Goal: Task Accomplishment & Management: Manage account settings

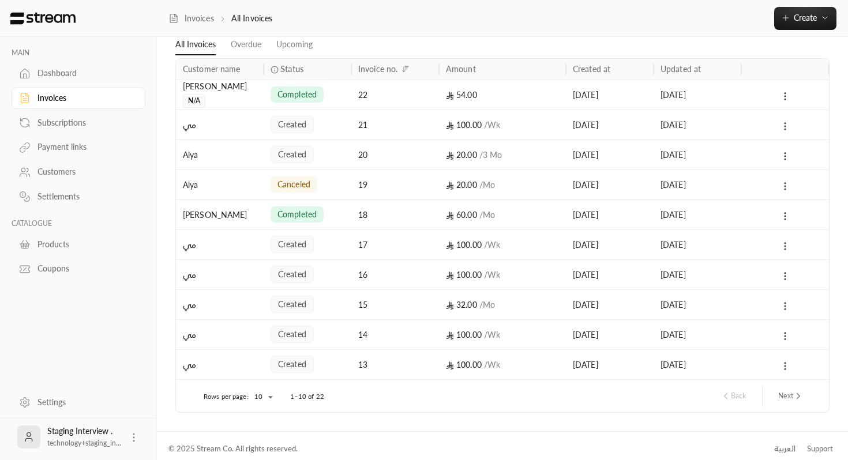
scroll to position [59, 0]
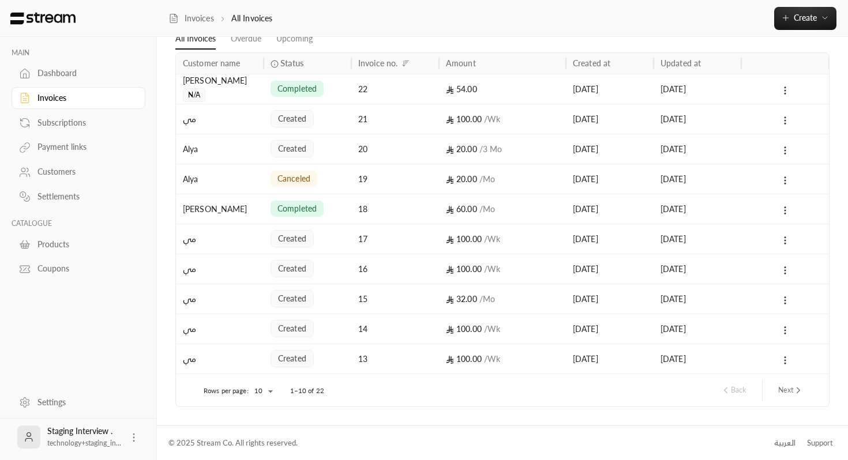
click at [781, 386] on button "Next" at bounding box center [791, 391] width 35 height 20
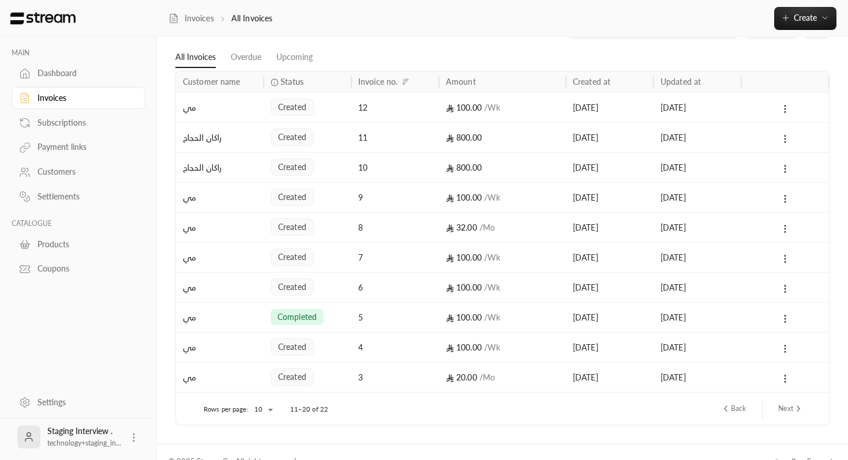
scroll to position [43, 0]
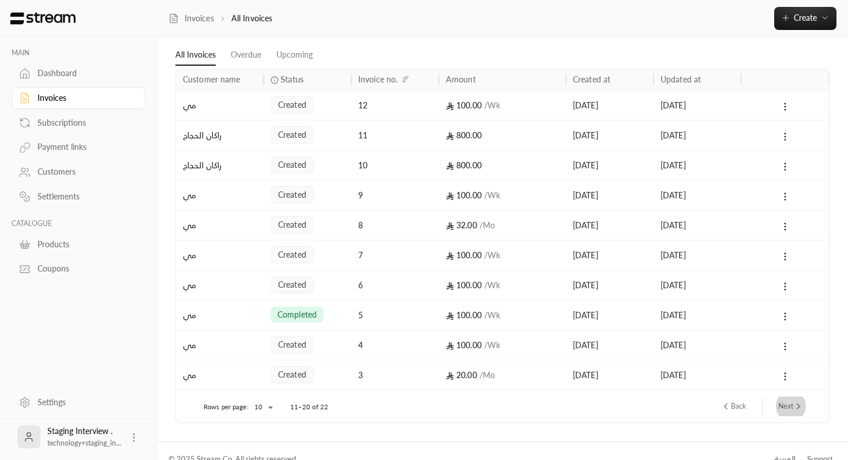
click at [792, 409] on button "Next" at bounding box center [791, 407] width 35 height 20
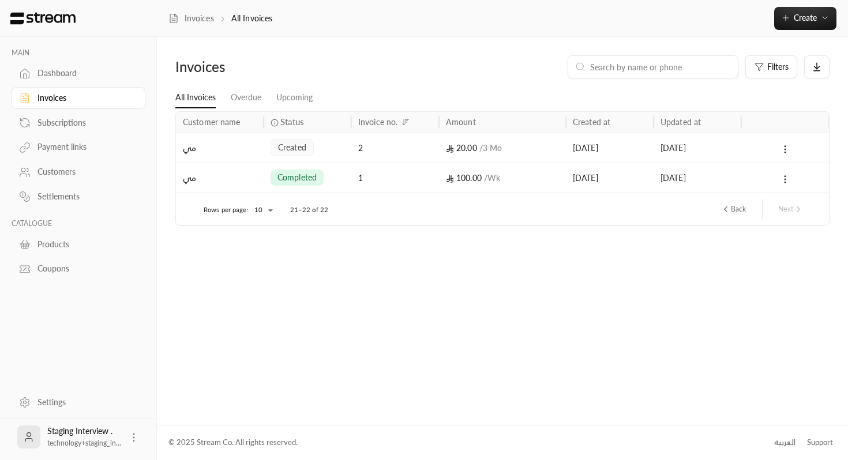
click at [107, 118] on div "Subscriptions" at bounding box center [84, 123] width 93 height 12
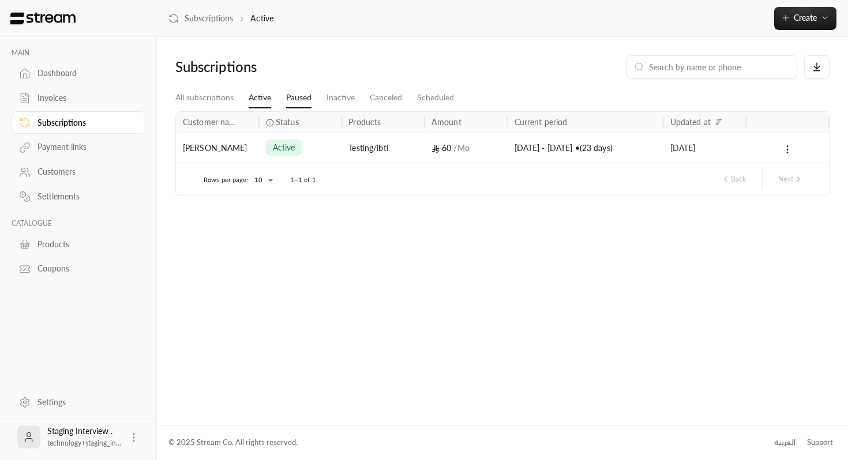
click at [297, 102] on link "Paused" at bounding box center [298, 98] width 25 height 21
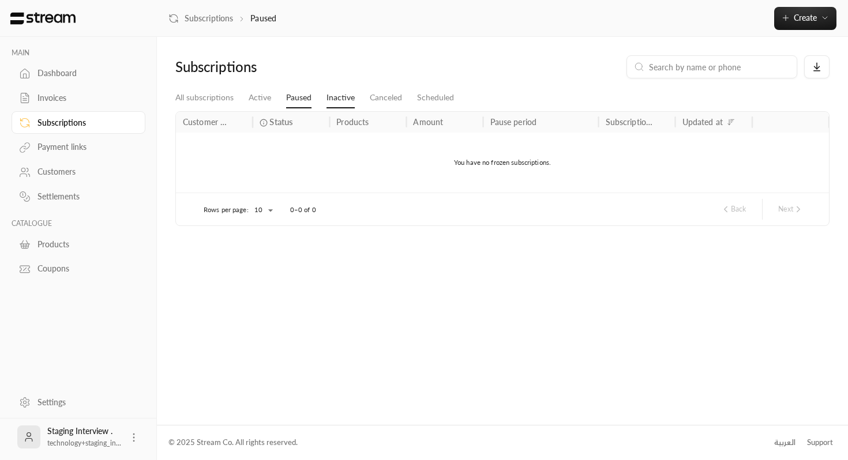
click at [351, 106] on link "Inactive" at bounding box center [341, 98] width 28 height 21
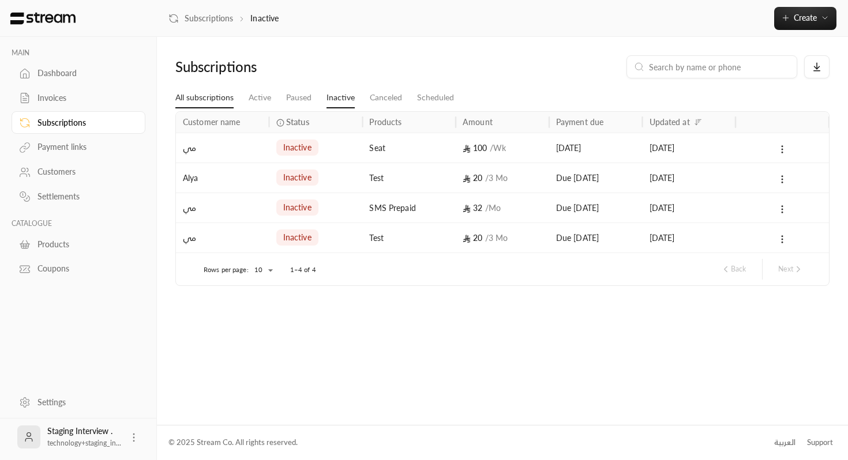
click at [190, 96] on link "All subscriptions" at bounding box center [204, 98] width 58 height 21
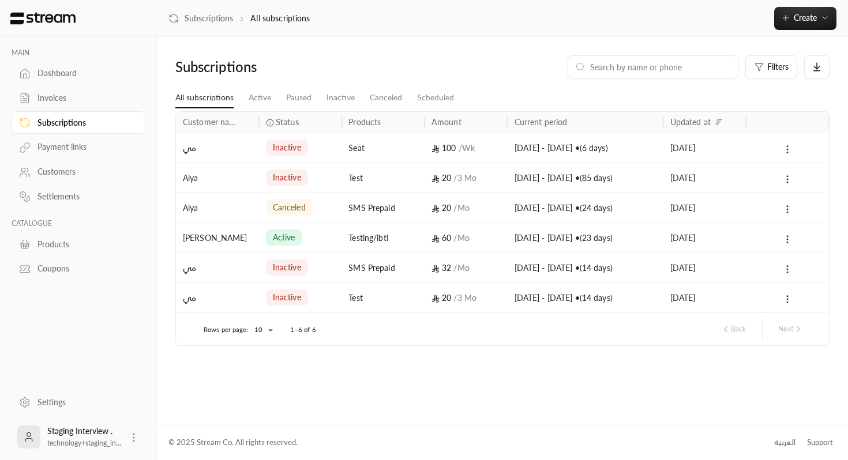
click at [66, 74] on div "Dashboard" at bounding box center [84, 74] width 93 height 12
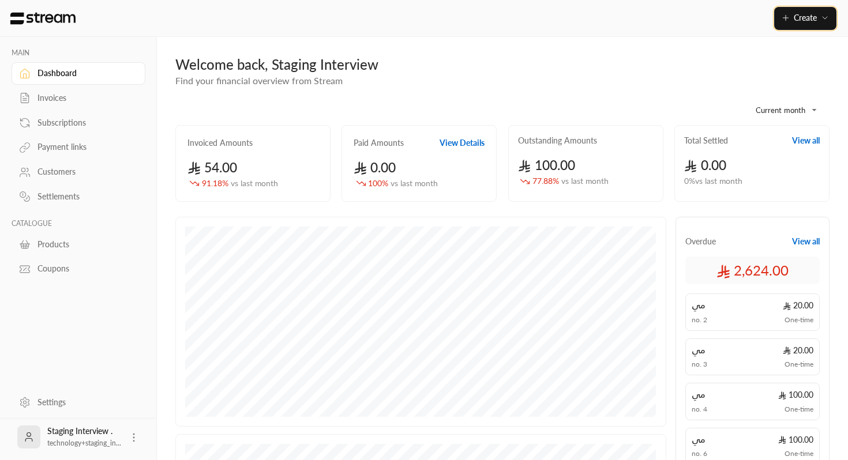
click at [797, 17] on span "Create" at bounding box center [805, 18] width 23 height 10
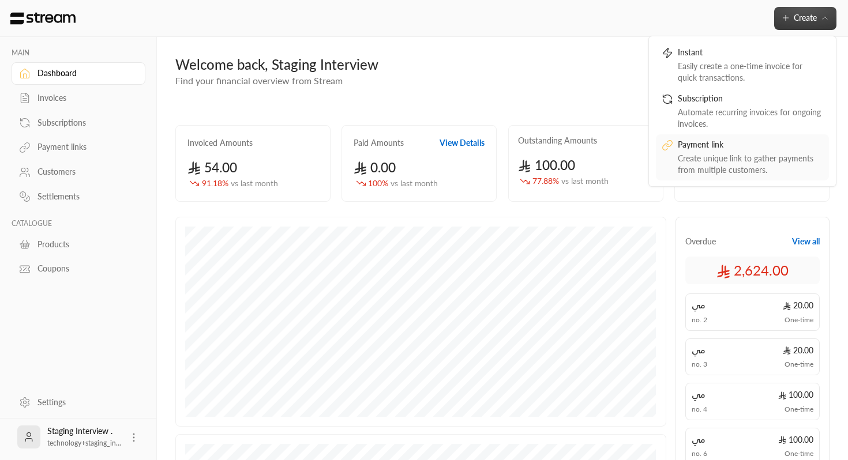
click at [687, 162] on div "Create unique link to gather payments from multiple customers." at bounding box center [750, 164] width 145 height 23
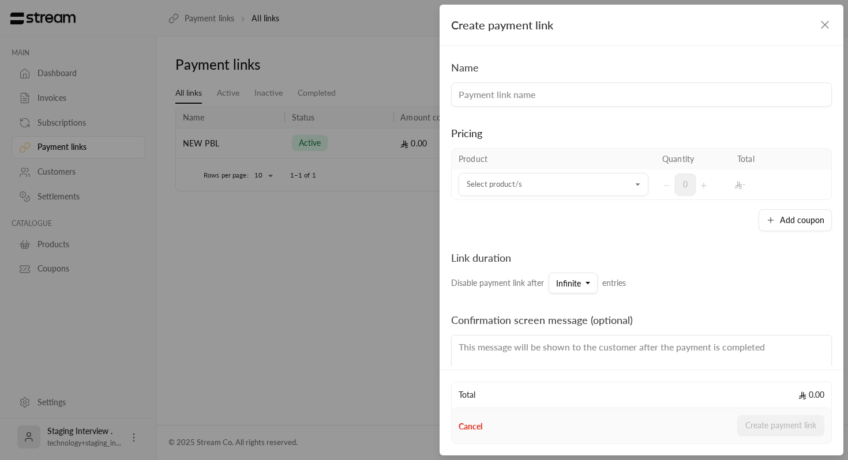
click at [564, 91] on input at bounding box center [641, 95] width 381 height 24
click at [818, 20] on icon "button" at bounding box center [825, 25] width 14 height 14
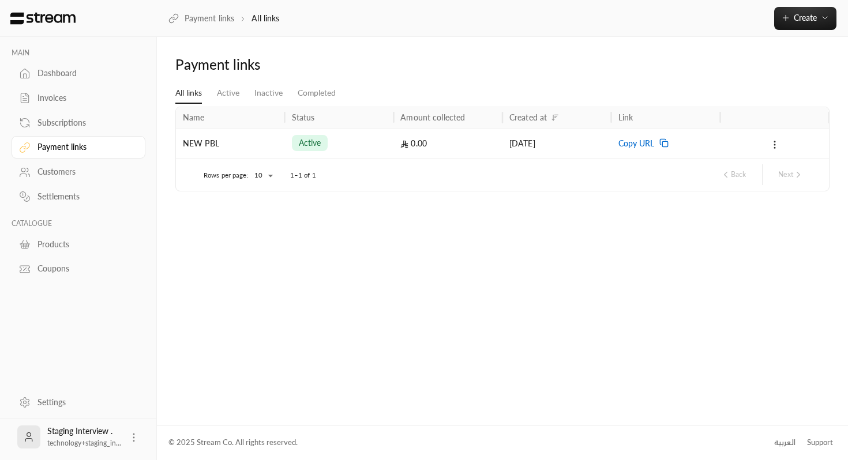
click at [222, 145] on div "NEW PBL" at bounding box center [230, 143] width 95 height 29
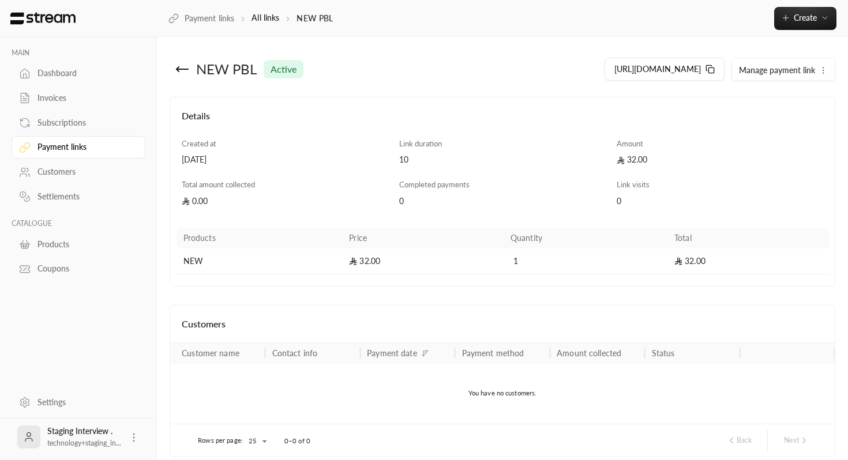
click at [241, 65] on div "NEW PBL" at bounding box center [226, 69] width 61 height 18
click at [441, 109] on h4 "Details" at bounding box center [503, 121] width 642 height 25
click at [92, 75] on div "Dashboard" at bounding box center [84, 74] width 93 height 12
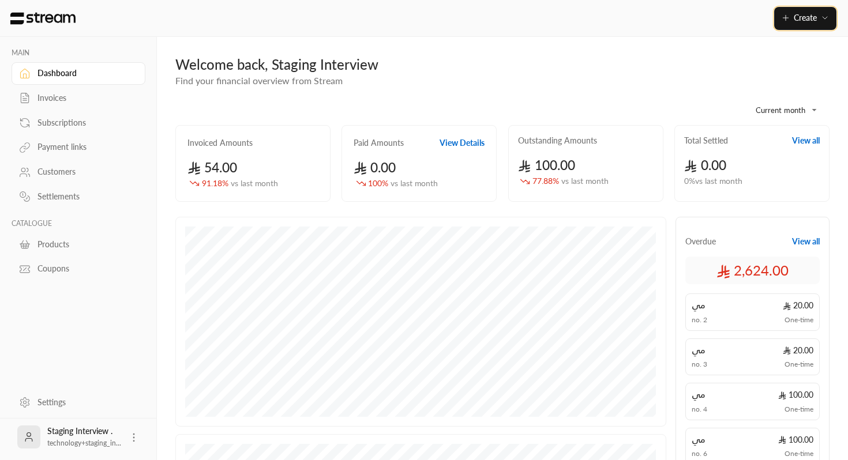
click at [830, 13] on button "Create" at bounding box center [805, 18] width 62 height 23
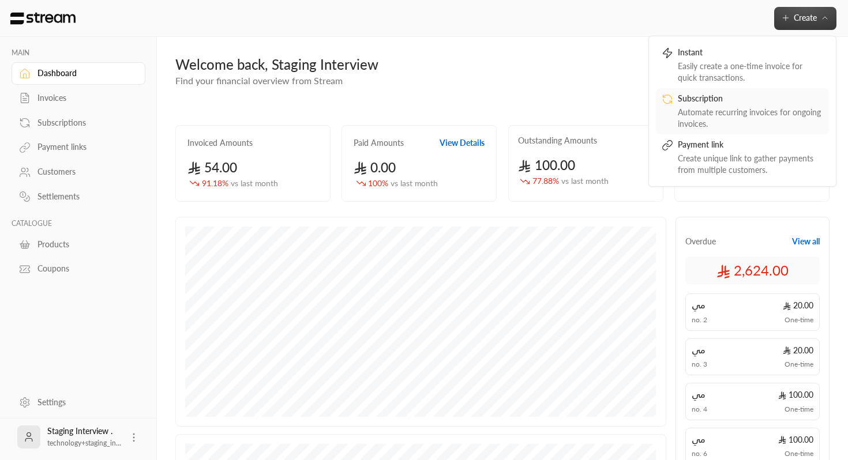
click at [689, 123] on div "Automate recurring invoices for ongoing invoices." at bounding box center [750, 118] width 145 height 23
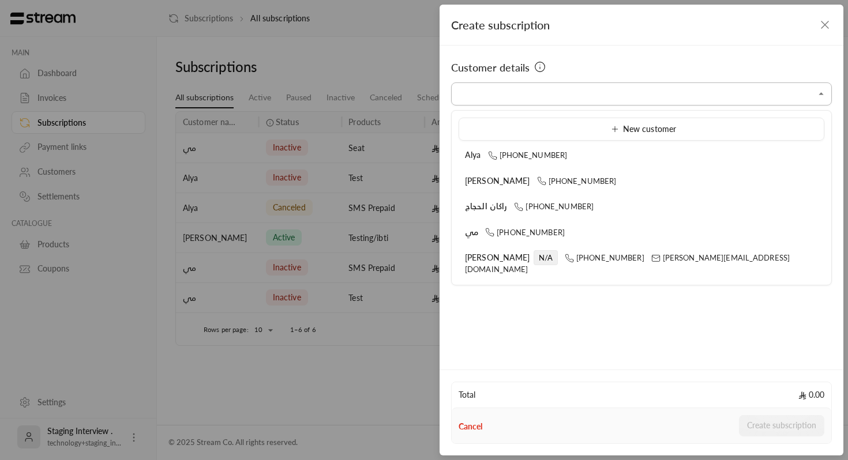
click at [574, 91] on input "Select customer" at bounding box center [641, 94] width 381 height 20
click at [565, 254] on span "[PHONE_NUMBER]" at bounding box center [605, 257] width 80 height 9
type input "**********"
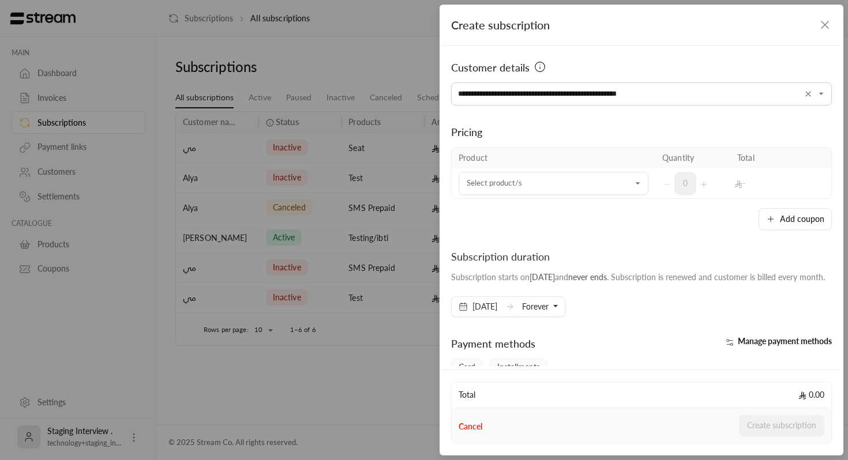
click at [536, 164] on th "Product" at bounding box center [554, 158] width 204 height 21
click at [535, 181] on input "Select customer" at bounding box center [554, 184] width 190 height 20
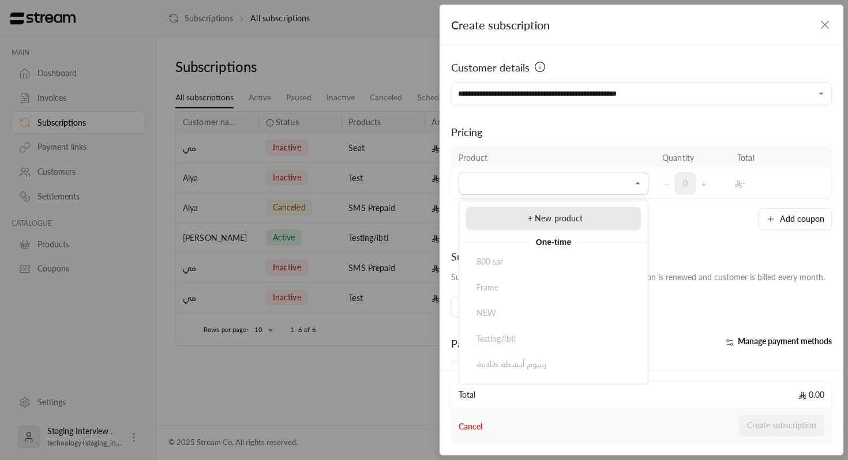
click at [580, 218] on span "+ New product" at bounding box center [555, 218] width 55 height 10
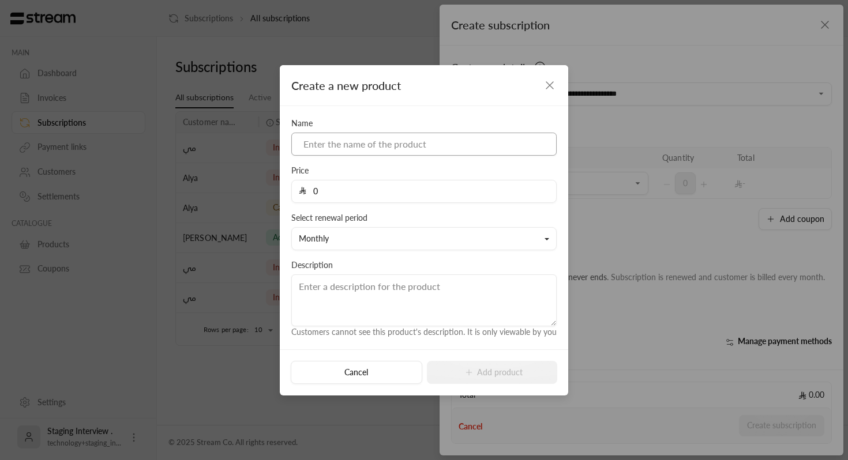
click at [391, 143] on input at bounding box center [423, 144] width 265 height 23
type input "Meal Plan"
click at [433, 192] on input "0" at bounding box center [427, 192] width 243 height 22
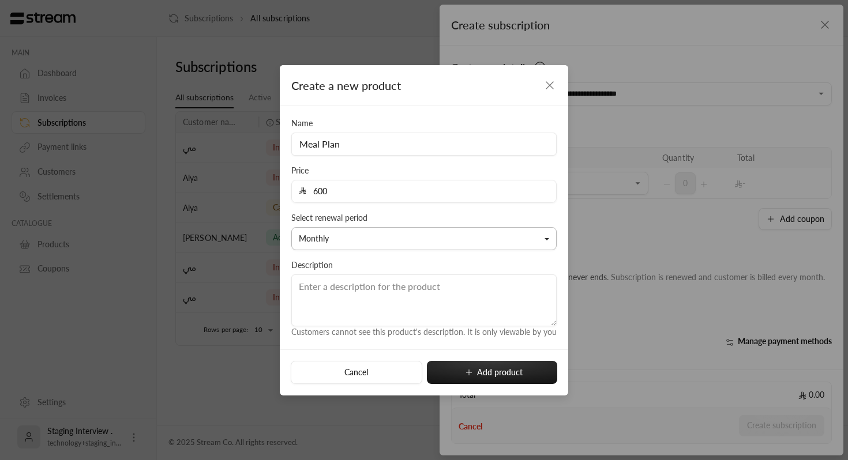
type input "600"
click at [383, 230] on button "Monthly" at bounding box center [423, 238] width 265 height 23
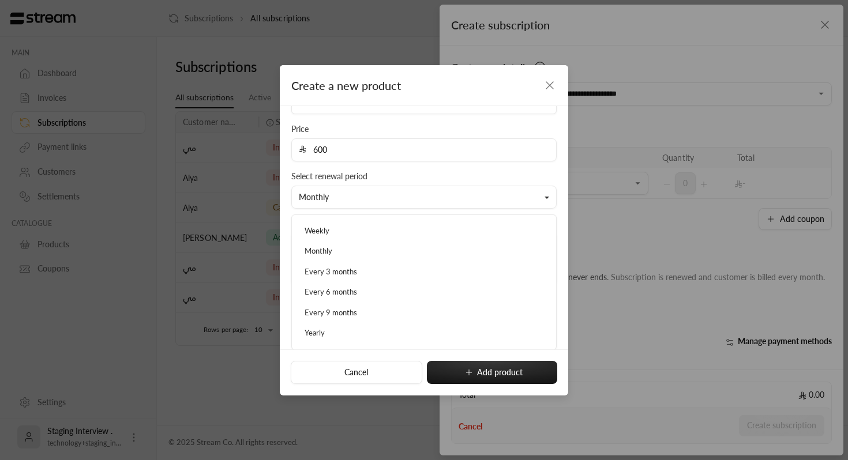
click at [454, 164] on div "Name Meal Plan Price 600 Select renewal period Monthly Weekly Monthly Every 3 m…" at bounding box center [424, 186] width 277 height 221
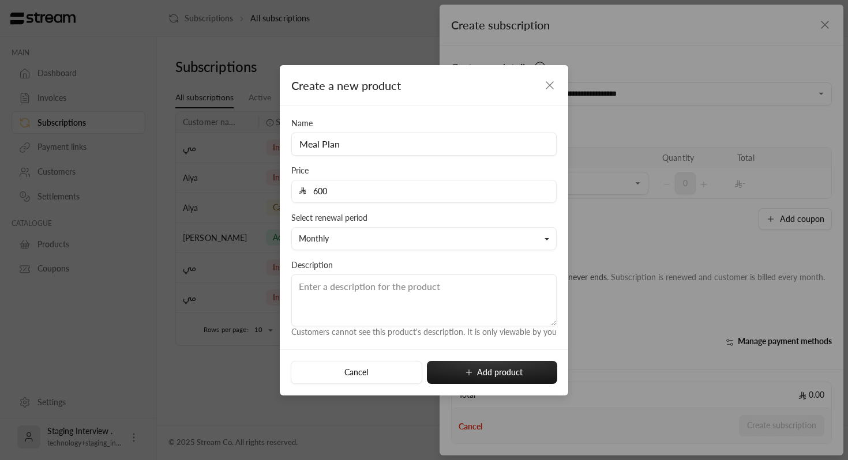
scroll to position [0, 0]
click at [368, 295] on textarea at bounding box center [423, 301] width 265 height 52
type textarea "1 meal per day, 4 weeks"
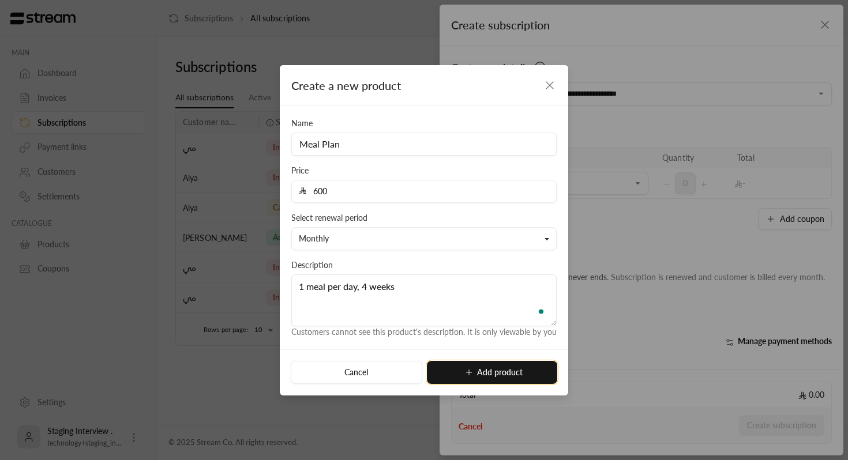
click at [476, 372] on button "Add product" at bounding box center [492, 372] width 130 height 23
type input "0"
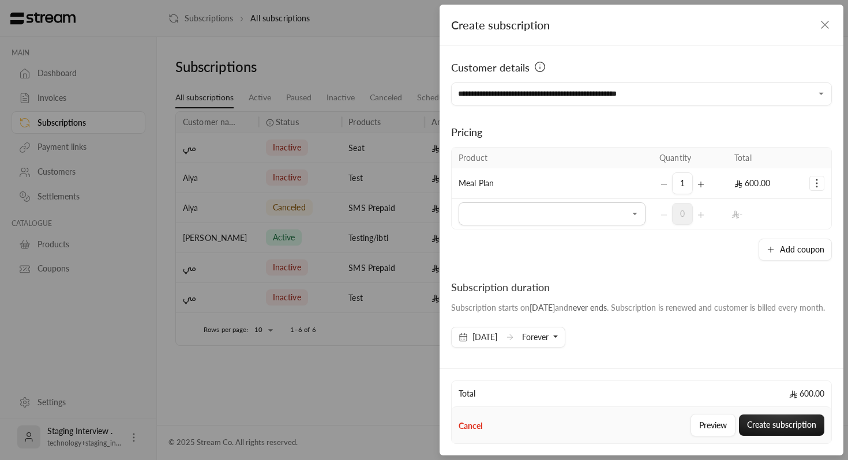
scroll to position [1, 0]
click at [818, 184] on icon "Selected Products" at bounding box center [817, 183] width 12 height 12
click at [758, 214] on span "Add coupon" at bounding box center [771, 211] width 40 height 9
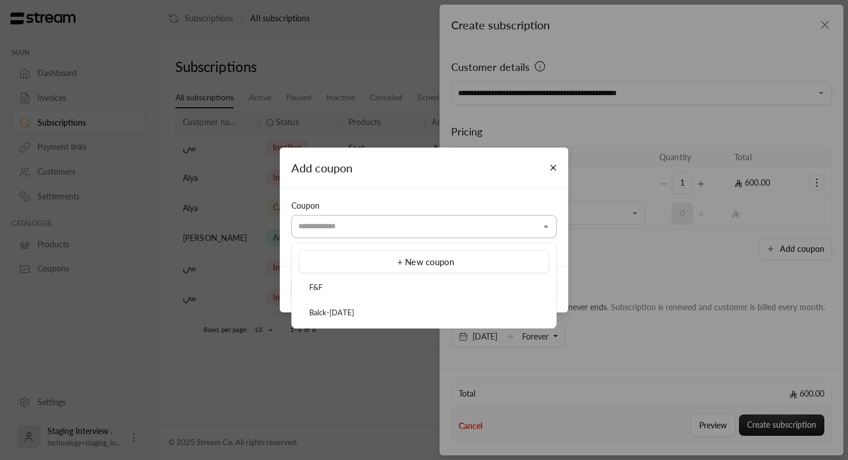
click at [478, 224] on input "Select customer" at bounding box center [423, 227] width 265 height 20
click at [405, 291] on div "F&F" at bounding box center [424, 288] width 238 height 12
type input "***"
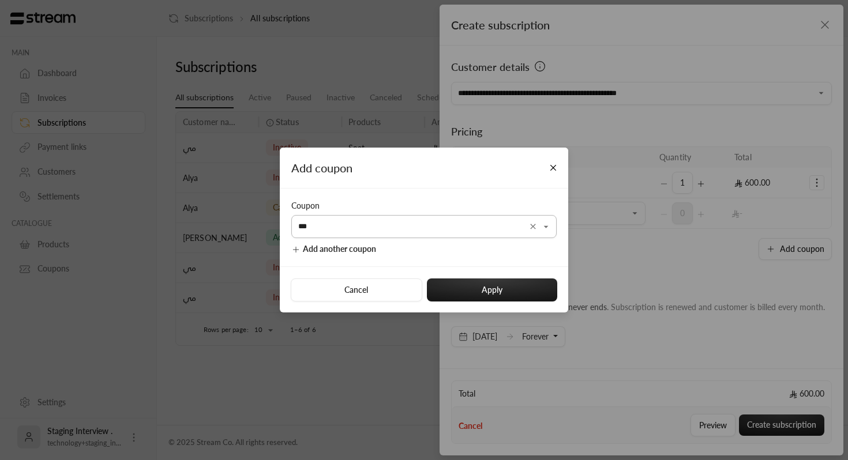
click at [531, 230] on icon "Clear" at bounding box center [533, 226] width 9 height 9
click at [339, 233] on input "Select customer" at bounding box center [423, 227] width 265 height 20
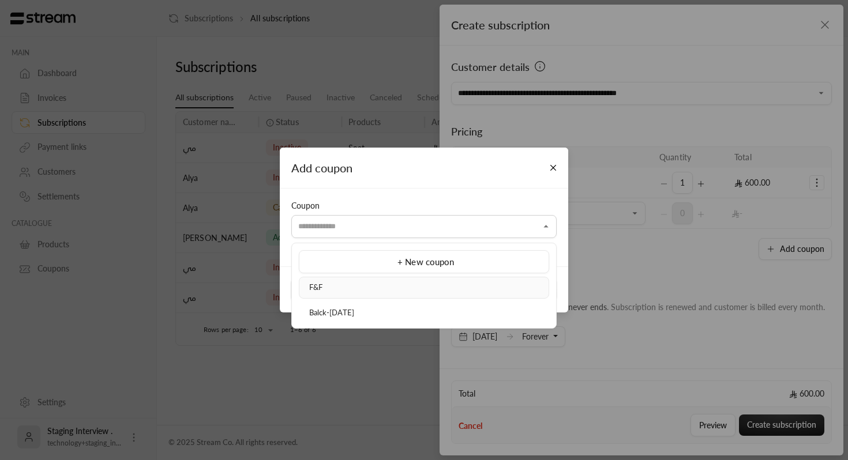
click at [419, 283] on div "F&F" at bounding box center [424, 288] width 238 height 12
type input "***"
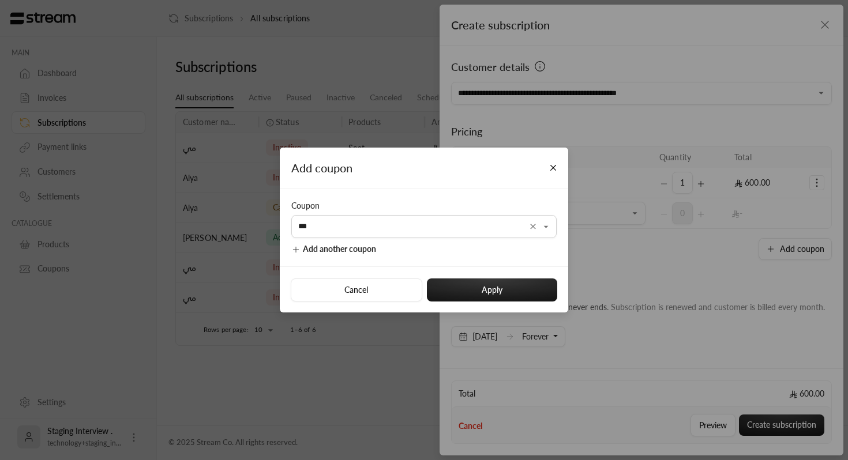
click at [534, 221] on button "Clear" at bounding box center [533, 227] width 14 height 14
click at [559, 162] on button "Close" at bounding box center [554, 168] width 20 height 20
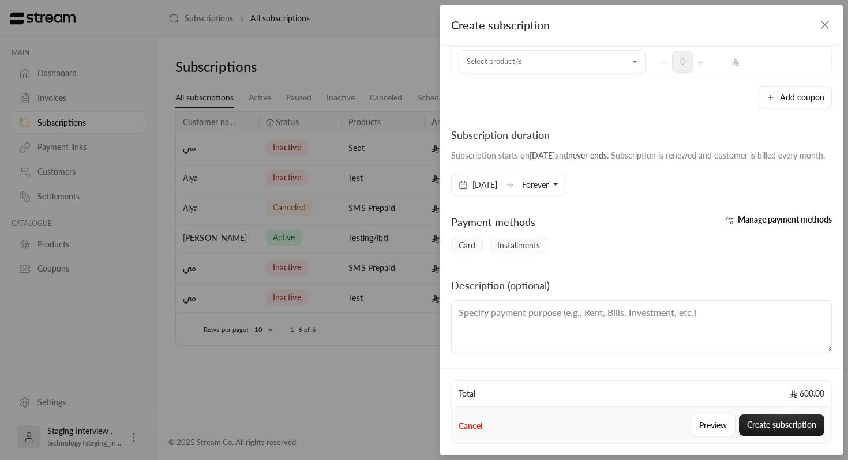
scroll to position [163, 0]
click at [607, 151] on span "never ends" at bounding box center [587, 156] width 39 height 10
click at [549, 190] on span "Forever" at bounding box center [535, 185] width 27 height 10
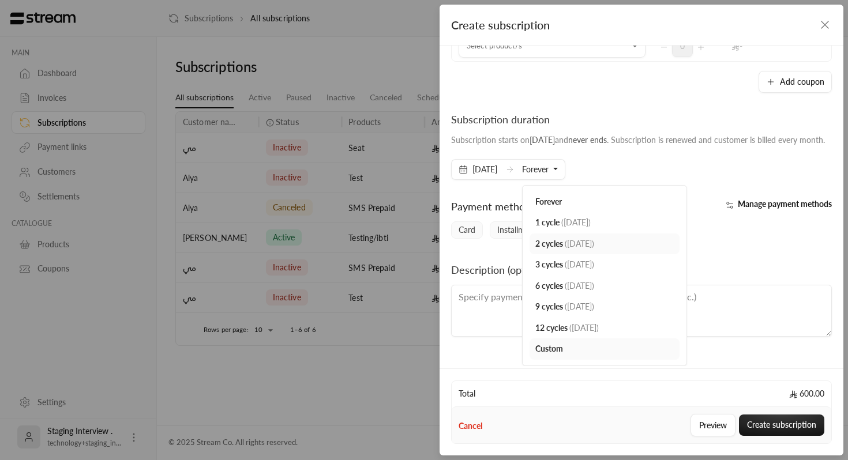
scroll to position [179, 0]
click at [615, 357] on link "Custom" at bounding box center [605, 349] width 150 height 21
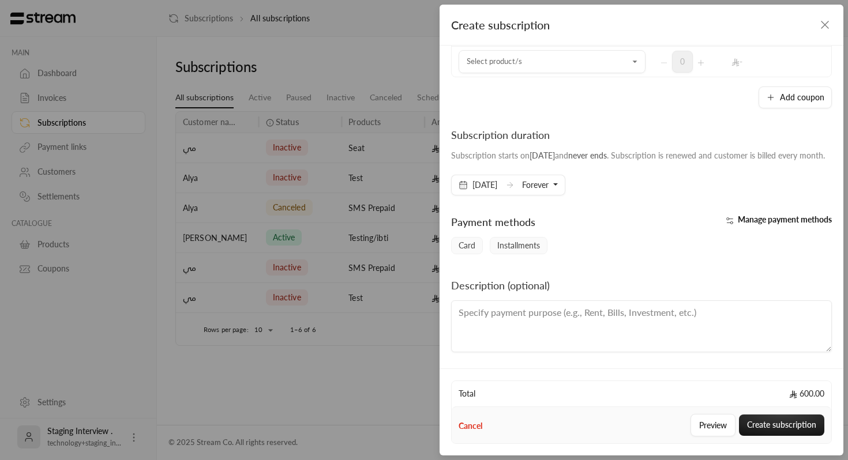
click at [549, 189] on span "Forever" at bounding box center [535, 185] width 27 height 10
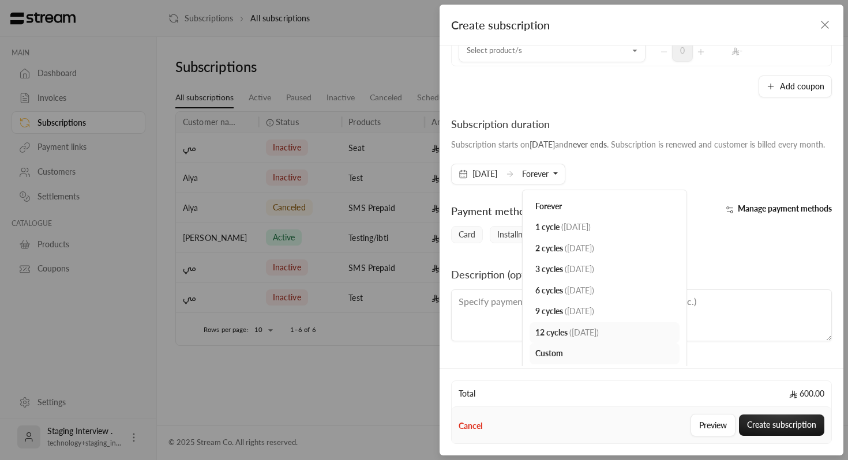
scroll to position [179, 0]
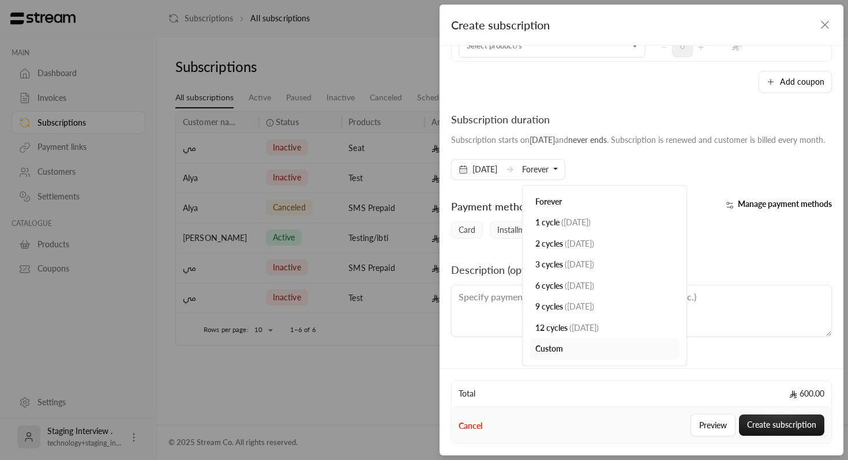
click at [563, 349] on span "Custom" at bounding box center [549, 349] width 28 height 10
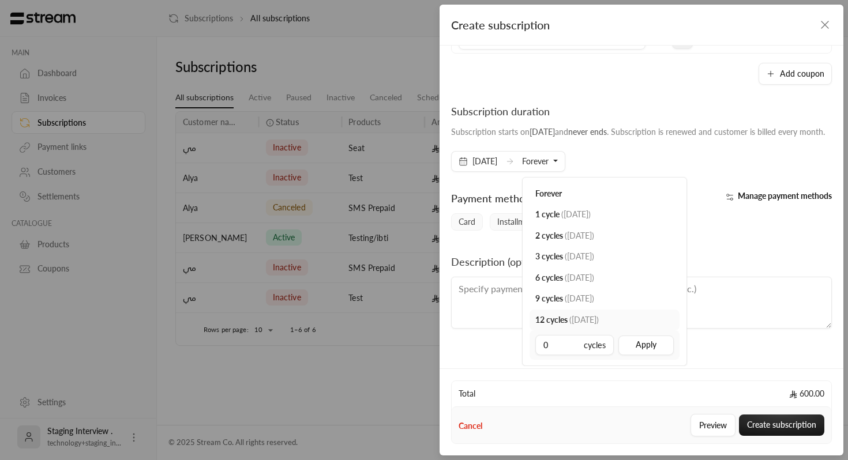
scroll to position [188, 0]
click at [585, 286] on link "6 cycles ( [DATE] )" at bounding box center [605, 278] width 150 height 21
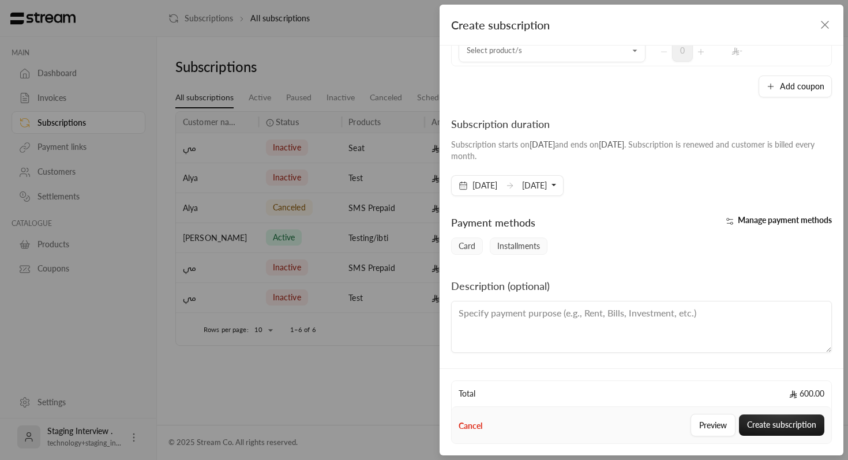
click at [556, 191] on button "[DATE]" at bounding box center [539, 186] width 34 height 20
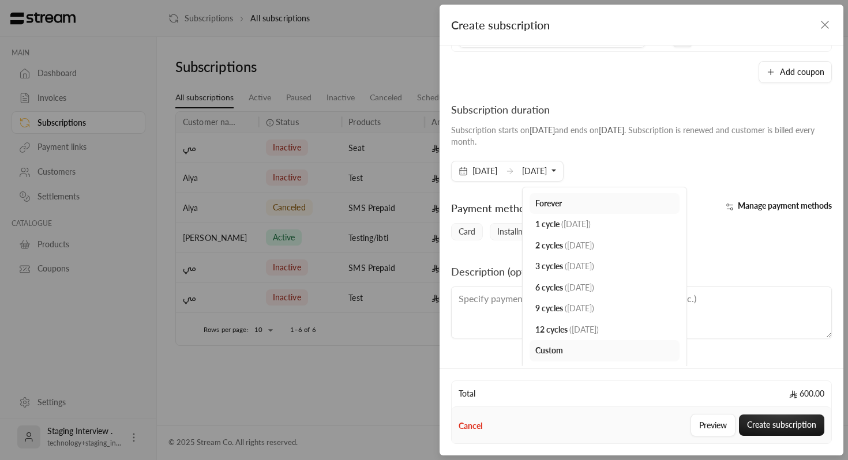
click at [602, 200] on link "Forever" at bounding box center [605, 203] width 150 height 21
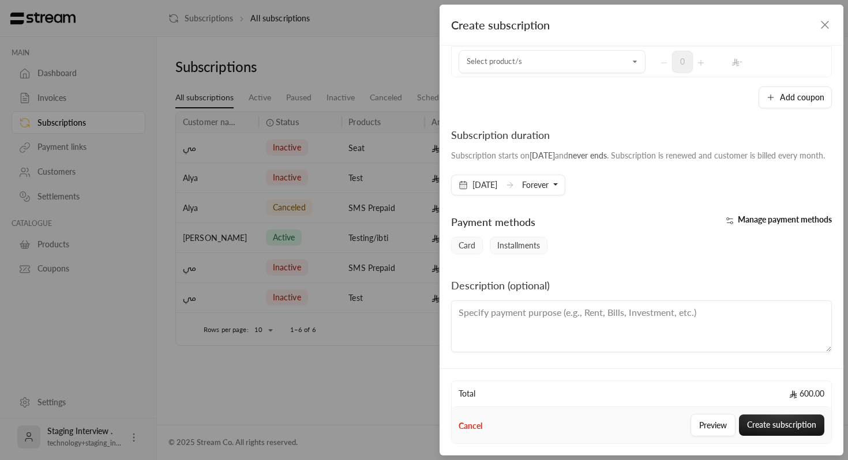
click at [704, 247] on div "Card Installments" at bounding box center [641, 245] width 392 height 17
click at [538, 244] on span "Installments" at bounding box center [519, 245] width 58 height 17
click at [461, 253] on span "Card" at bounding box center [467, 245] width 32 height 17
click at [555, 321] on textarea at bounding box center [641, 327] width 381 height 52
type textarea "Meal plan subscription"
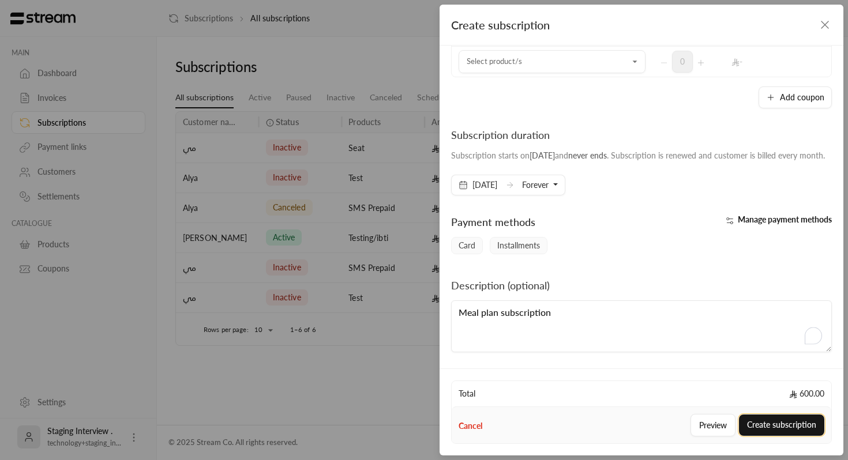
click at [768, 424] on button "Create subscription" at bounding box center [781, 425] width 85 height 21
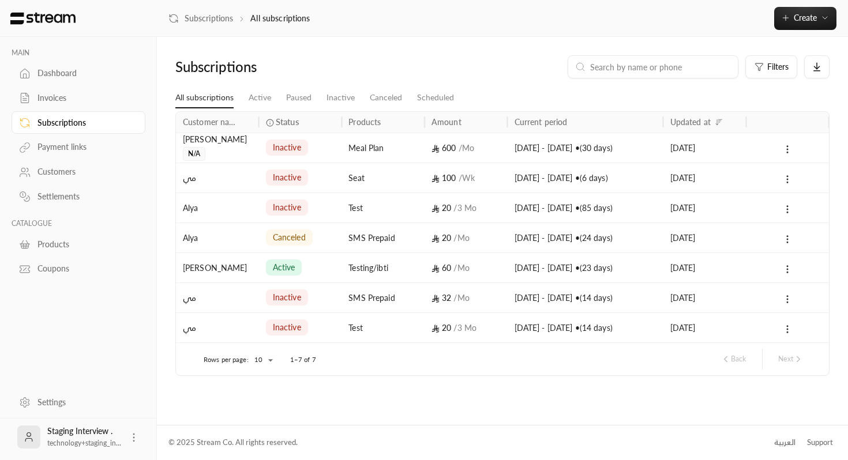
click at [322, 152] on div "inactive" at bounding box center [300, 147] width 69 height 29
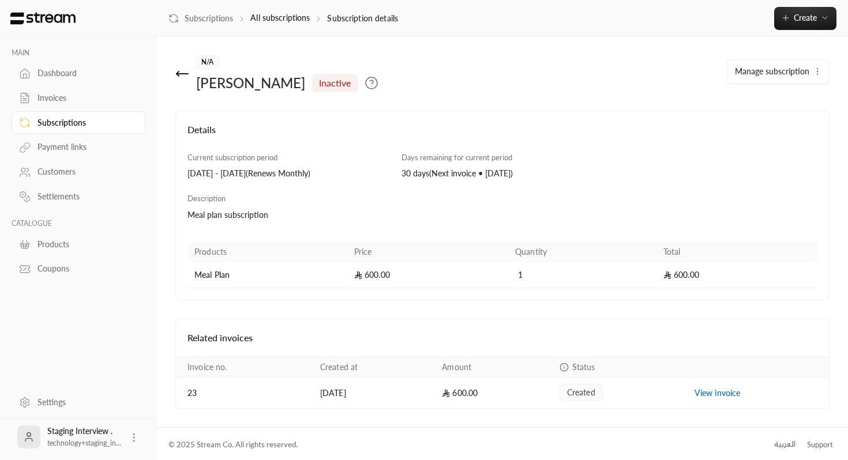
click at [365, 84] on icon at bounding box center [372, 83] width 14 height 14
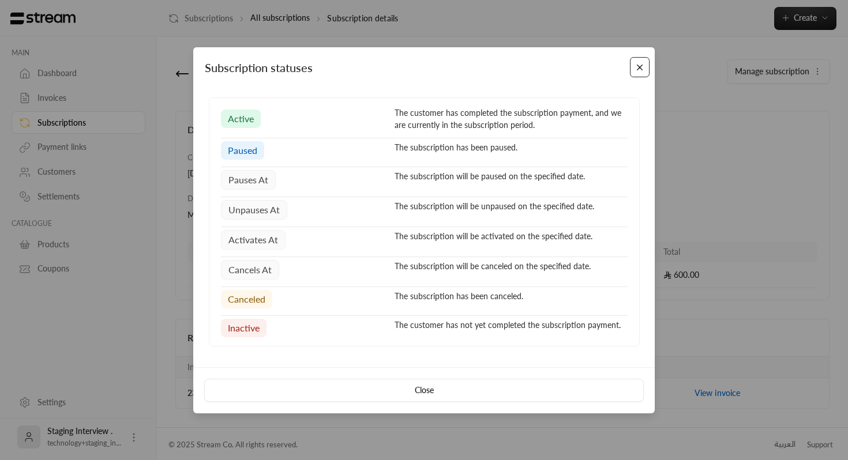
click at [641, 66] on button "Close" at bounding box center [640, 67] width 20 height 20
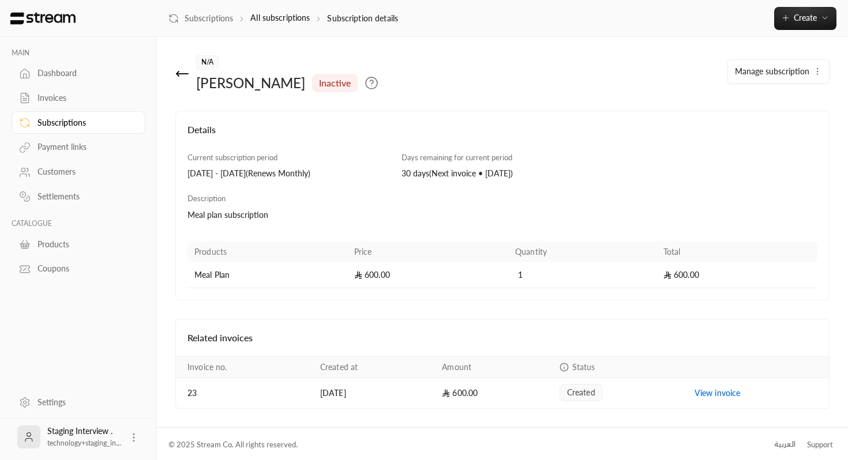
click at [751, 73] on span "Manage subscription" at bounding box center [772, 71] width 74 height 10
click at [750, 95] on link "Edit subscription" at bounding box center [758, 105] width 127 height 21
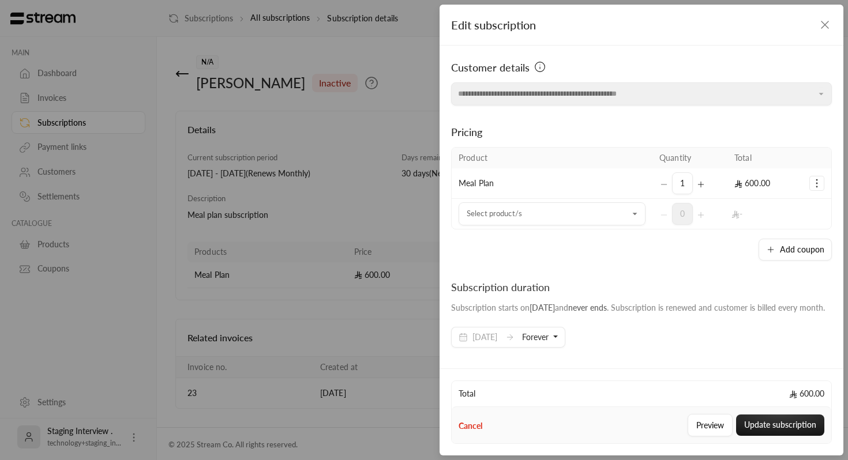
click at [827, 27] on icon "button" at bounding box center [825, 24] width 7 height 7
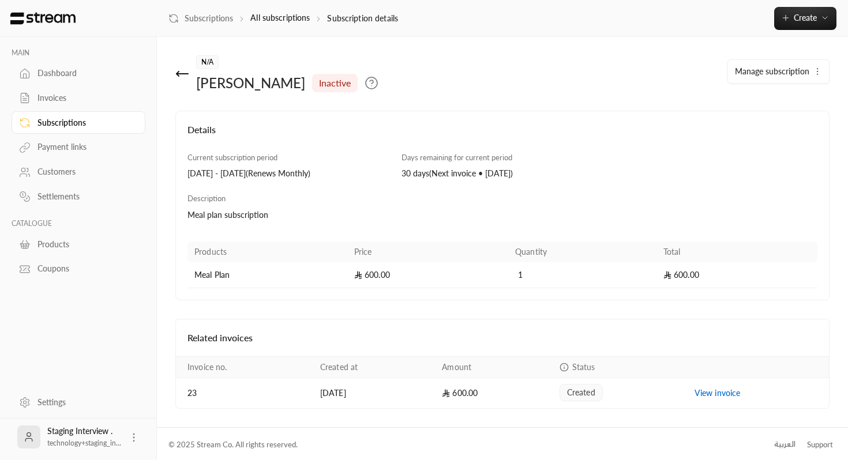
scroll to position [2, 0]
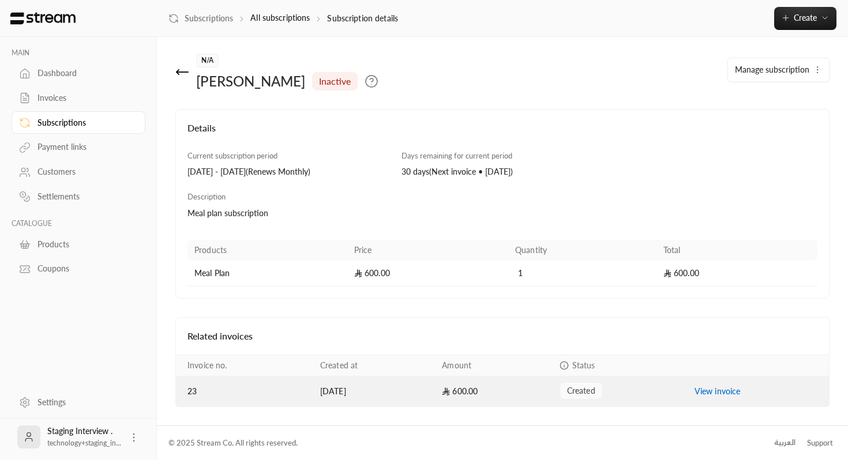
click at [709, 391] on link "View invoice" at bounding box center [718, 392] width 46 height 10
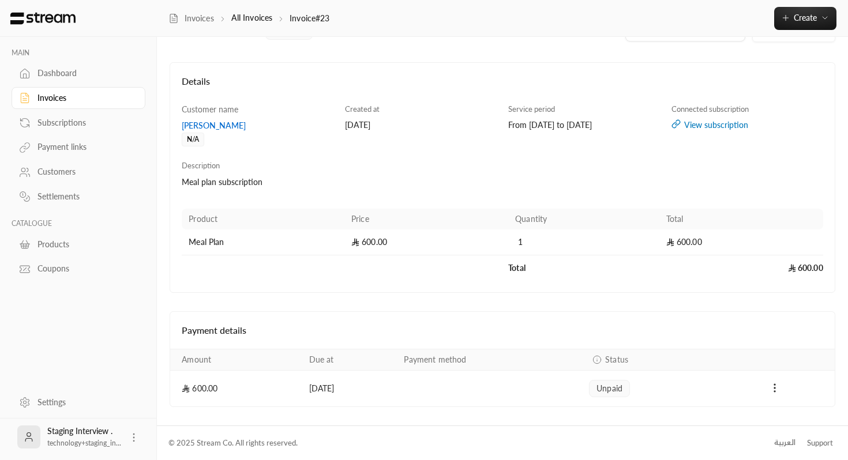
scroll to position [39, 0]
click at [702, 123] on div "View subscription" at bounding box center [748, 125] width 152 height 12
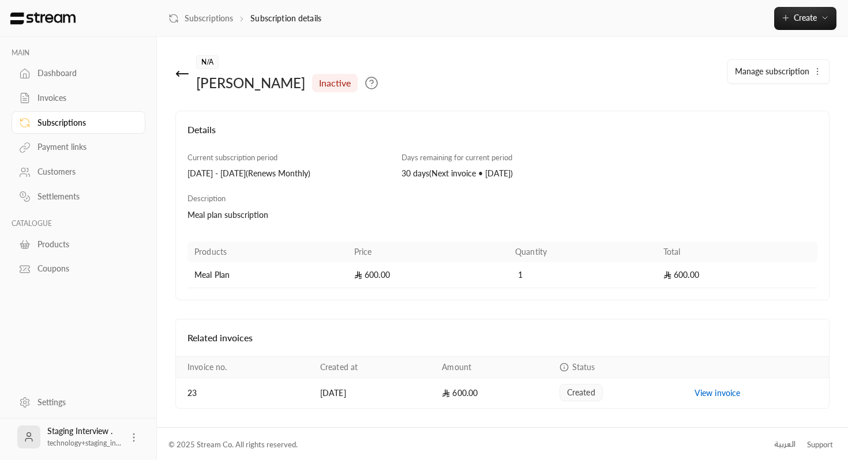
scroll to position [2, 0]
click at [181, 74] on icon at bounding box center [182, 72] width 14 height 14
